Goal: Task Accomplishment & Management: Use online tool/utility

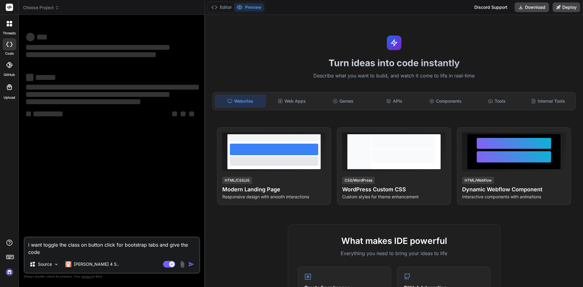
drag, startPoint x: 47, startPoint y: 254, endPoint x: 19, endPoint y: 240, distance: 30.8
click at [19, 240] on div "Bind AI Web Search Created with Pixso. Code Generator ‌ ‌ ‌ ‌ ‌ ‌ ‌ ‌ ‌ ‌ ‌ ‌ ‌…" at bounding box center [112, 151] width 186 height 272
type textarea "x"
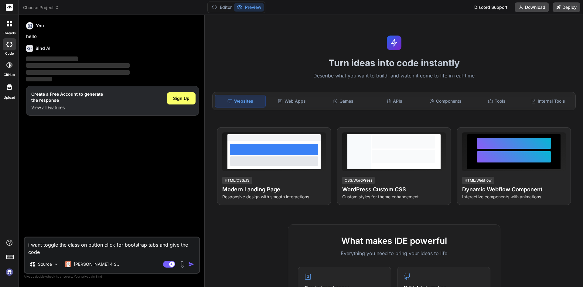
type textarea "• Dashboard home page optimization enhances mobile usability, improving element…"
type textarea "x"
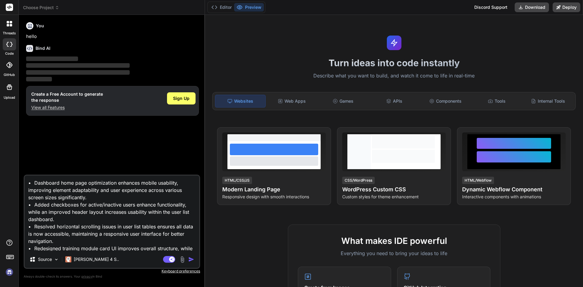
type textarea "• Dashboard home page optimization enhances mobile usability, improving element…"
click at [190, 258] on img "button" at bounding box center [191, 259] width 6 height 6
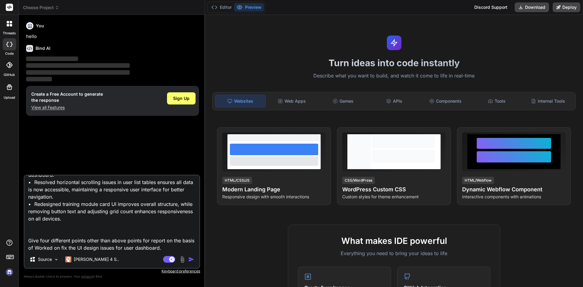
click at [190, 258] on img "button" at bounding box center [191, 259] width 6 height 6
click at [169, 255] on div "Source [PERSON_NAME] 4 S.." at bounding box center [112, 260] width 175 height 15
click at [167, 259] on rect at bounding box center [169, 259] width 12 height 7
click at [189, 258] on img "button" at bounding box center [191, 259] width 6 height 6
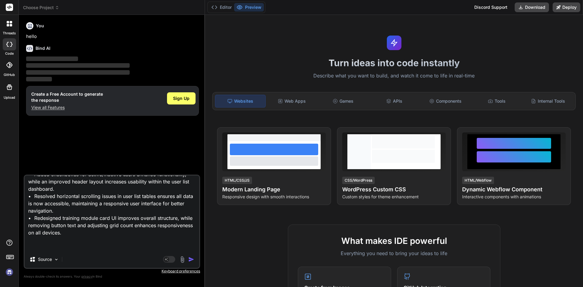
scroll to position [45, 0]
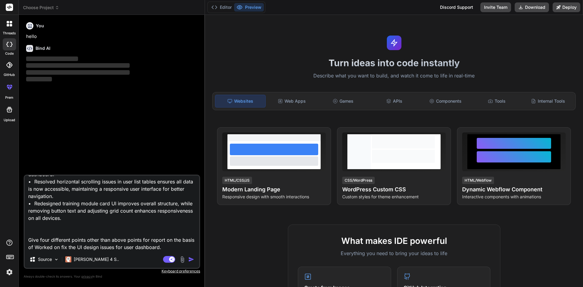
type textarea "x"
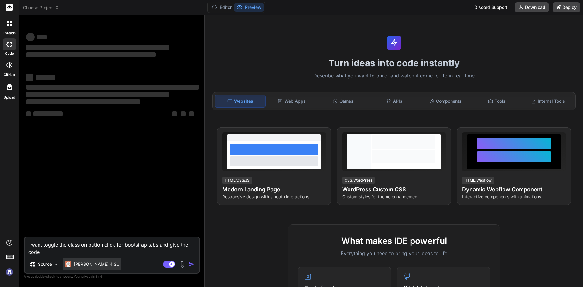
click at [82, 262] on p "[PERSON_NAME] 4 S.." at bounding box center [96, 264] width 45 height 6
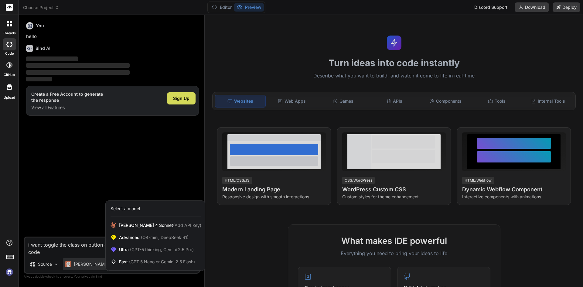
click at [35, 263] on div at bounding box center [291, 143] width 583 height 287
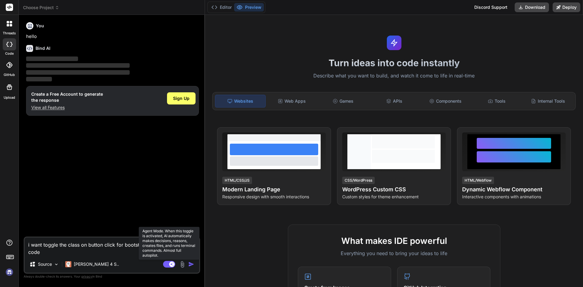
click at [166, 262] on rect at bounding box center [169, 264] width 12 height 7
type textarea "x"
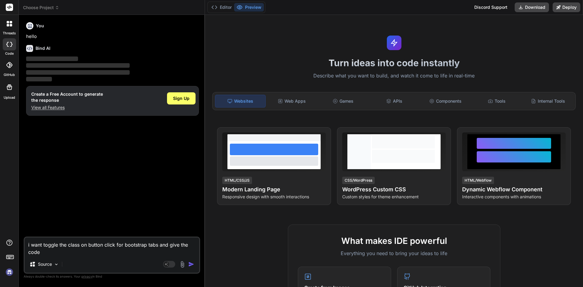
drag, startPoint x: 49, startPoint y: 253, endPoint x: 18, endPoint y: 240, distance: 33.4
click at [18, 240] on div "threads code GitHub Upload Choose Project Created with Pixso. Bind AI Web Searc…" at bounding box center [291, 143] width 583 height 287
paste textarea "• Enhance the staff email dashboard page in which solve the uses and roles cont…"
type textarea "• Enhance the staff email dashboard page in which solve the uses and roles cont…"
type textarea "x"
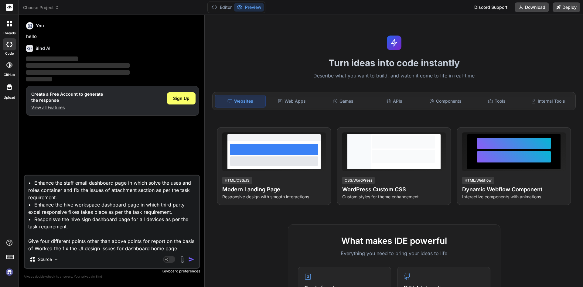
scroll to position [1, 0]
type textarea "• Enhance the staff email dashboard page in which solve the uses and roles cont…"
click at [178, 97] on span "Sign Up" at bounding box center [181, 98] width 16 height 6
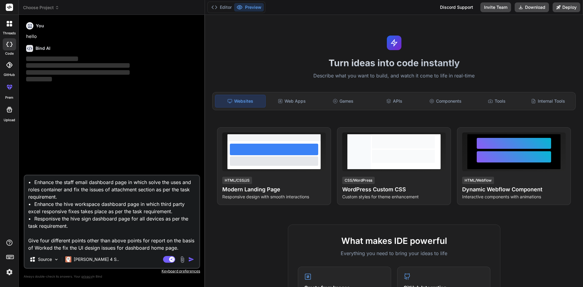
click at [190, 259] on img "button" at bounding box center [191, 259] width 6 height 6
click at [190, 258] on img "button" at bounding box center [191, 259] width 6 height 6
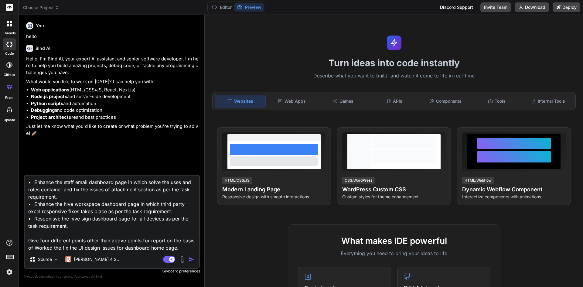
click at [189, 259] on img "button" at bounding box center [191, 259] width 6 height 6
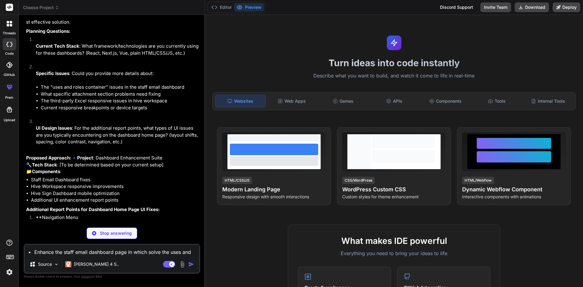
scroll to position [230, 0]
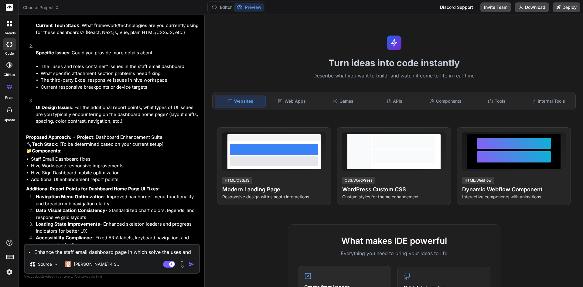
type textarea "x"
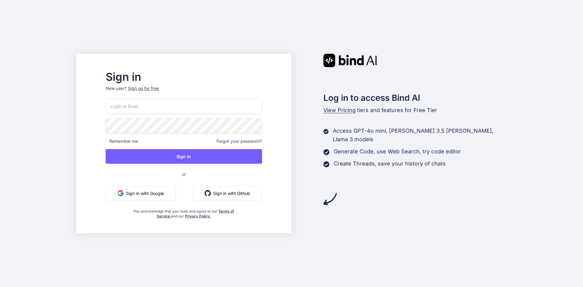
click at [176, 194] on button "Sign in with Google" at bounding box center [141, 193] width 70 height 15
